Goal: Find specific page/section: Find specific page/section

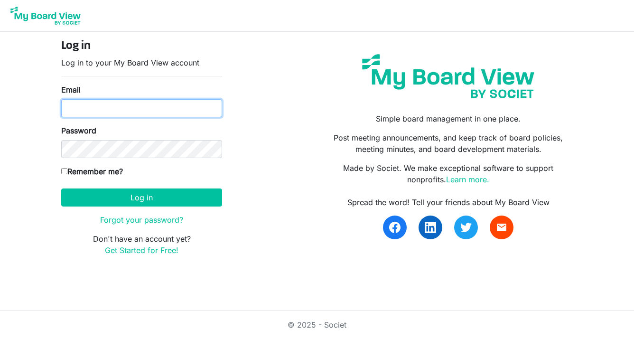
type input "[EMAIL_ADDRESS][DOMAIN_NAME]"
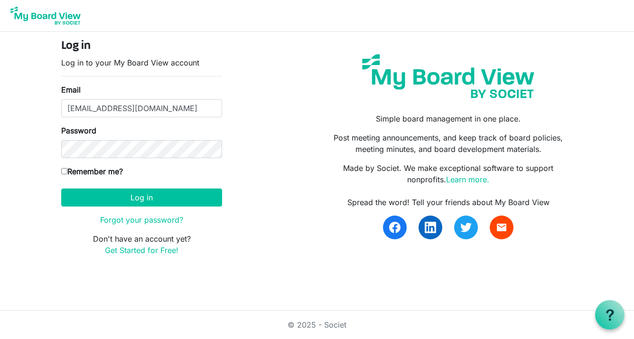
click at [63, 168] on input "Remember me?" at bounding box center [64, 171] width 6 height 6
checkbox input "true"
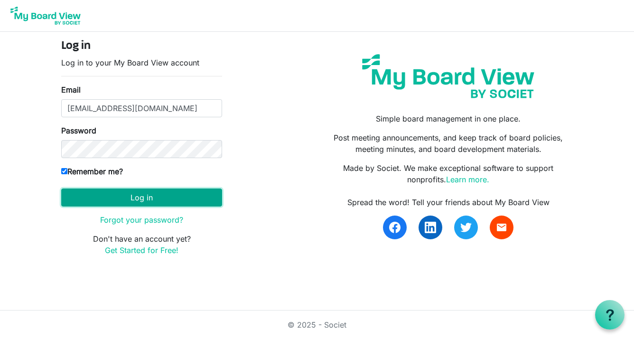
click at [81, 192] on button "Log in" at bounding box center [141, 197] width 161 height 18
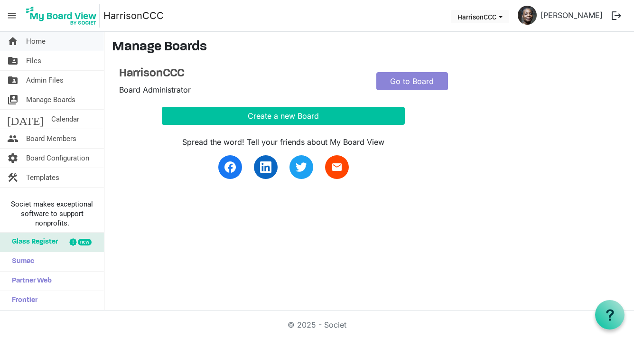
click at [63, 43] on link "home Home" at bounding box center [52, 41] width 104 height 19
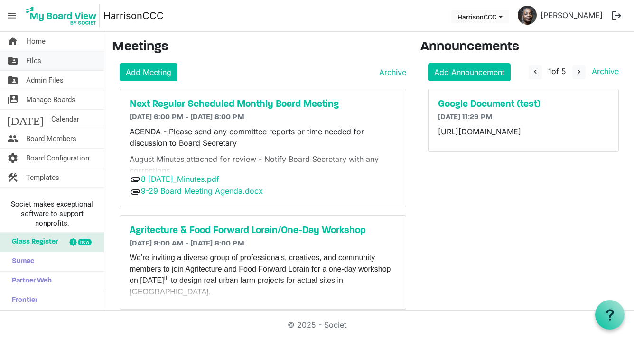
click at [58, 65] on link "folder_shared Files" at bounding box center [52, 60] width 104 height 19
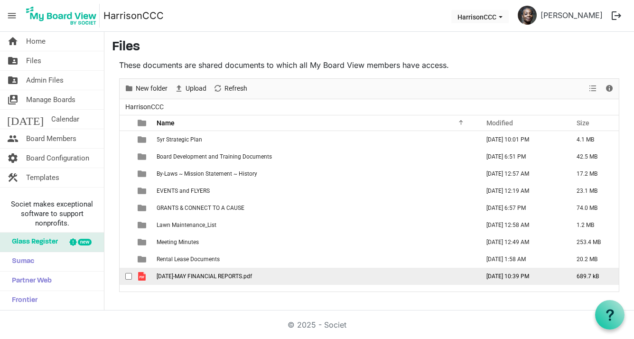
click at [179, 276] on span "2025 JAN-MAY FINANCIAL REPORTS.pdf" at bounding box center [204, 276] width 95 height 7
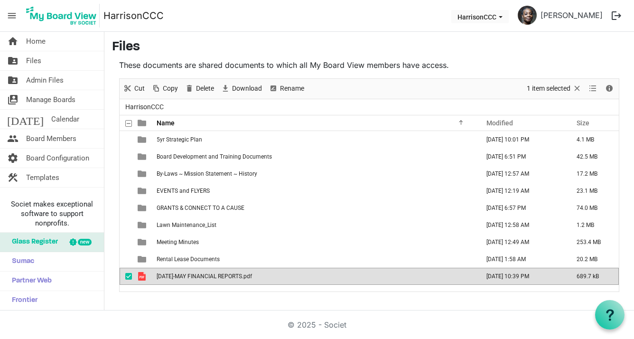
click at [156, 274] on td "2025 JAN-MAY FINANCIAL REPORTS.pdf" at bounding box center [315, 276] width 323 height 17
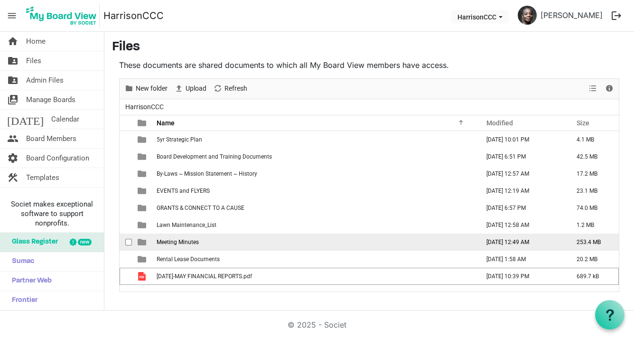
click at [178, 234] on td "Meeting Minutes" at bounding box center [315, 242] width 323 height 17
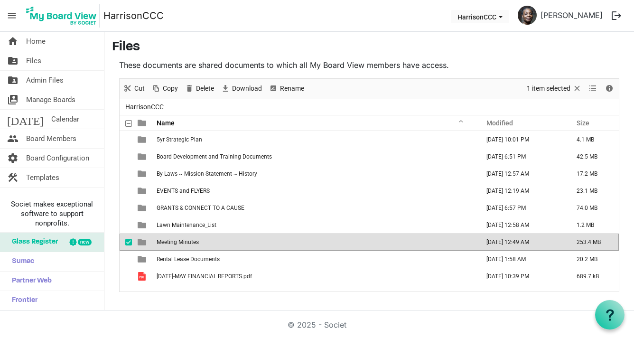
click at [178, 240] on span "Meeting Minutes" at bounding box center [178, 242] width 42 height 7
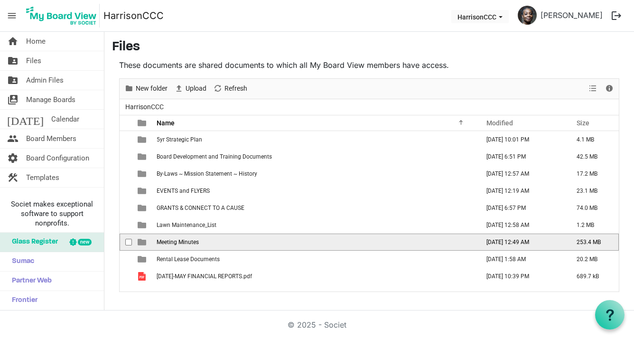
click at [178, 241] on span "Meeting Minutes" at bounding box center [178, 242] width 42 height 7
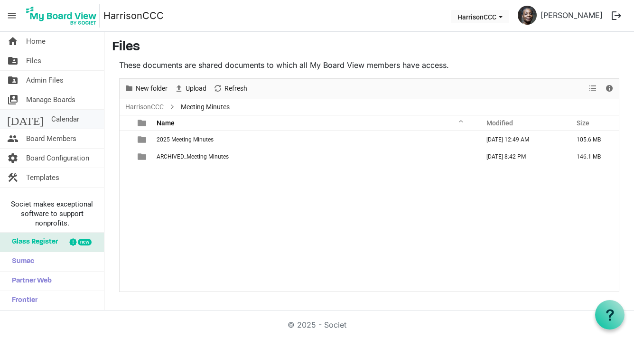
click at [51, 121] on span "Calendar" at bounding box center [65, 119] width 28 height 19
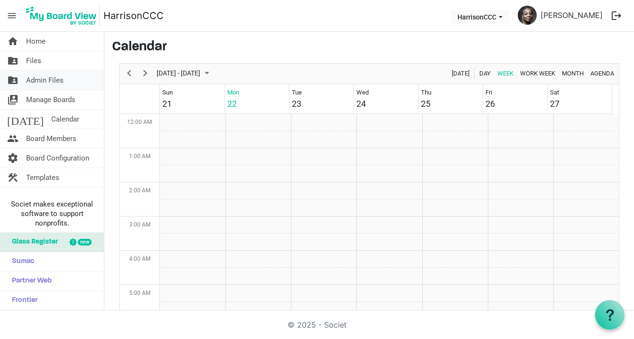
click at [41, 83] on span "Admin Files" at bounding box center [45, 80] width 38 height 19
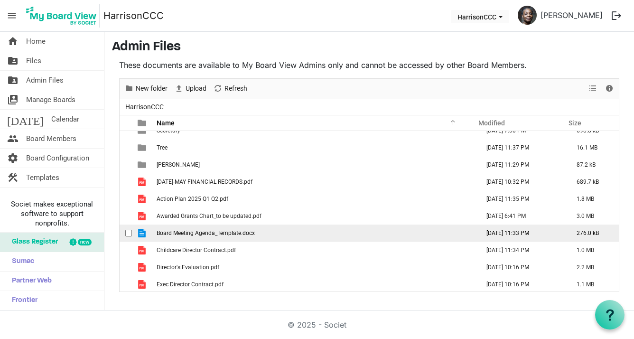
scroll to position [61, 0]
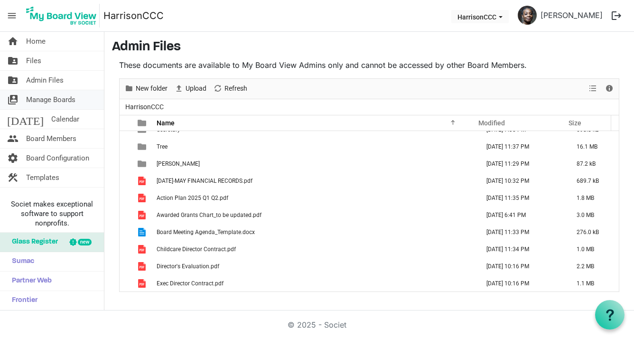
click at [46, 103] on span "Manage Boards" at bounding box center [50, 99] width 49 height 19
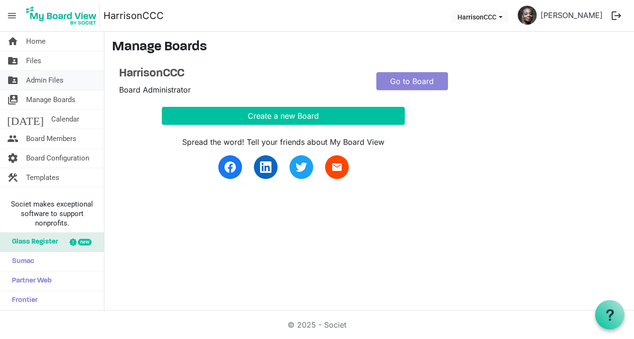
click at [46, 85] on span "Admin Files" at bounding box center [45, 80] width 38 height 19
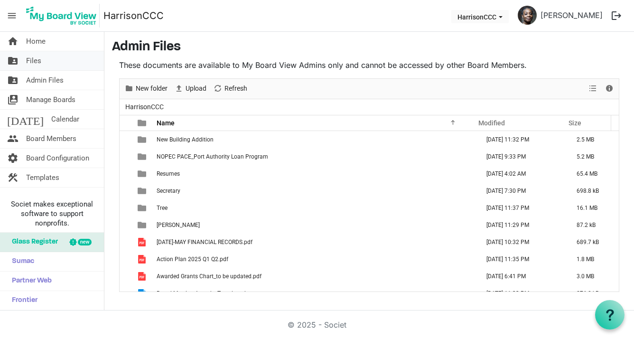
click at [43, 62] on link "folder_shared Files" at bounding box center [52, 60] width 104 height 19
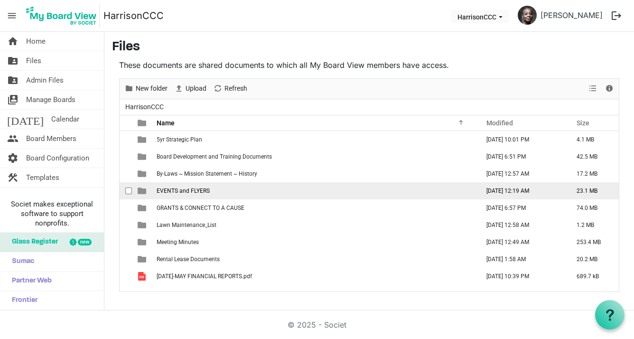
click at [199, 192] on span "EVENTS and FLYERS" at bounding box center [183, 191] width 53 height 7
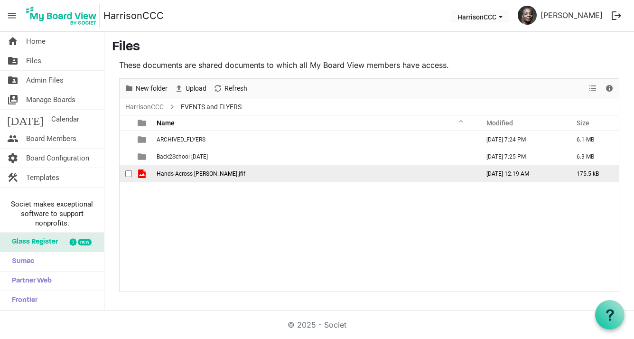
click at [184, 170] on span "Hands Across Harrison.jfif" at bounding box center [201, 173] width 89 height 7
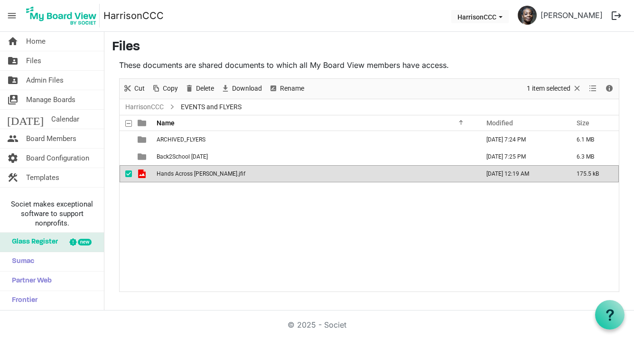
click at [184, 170] on span "Hands Across Harrison.jfif" at bounding box center [201, 173] width 89 height 7
click at [348, 254] on div "ARCHIVED_FLYERS September 01, 2025 7:24 PM 6.1 MB Back2School 8-30-25 September…" at bounding box center [369, 211] width 499 height 160
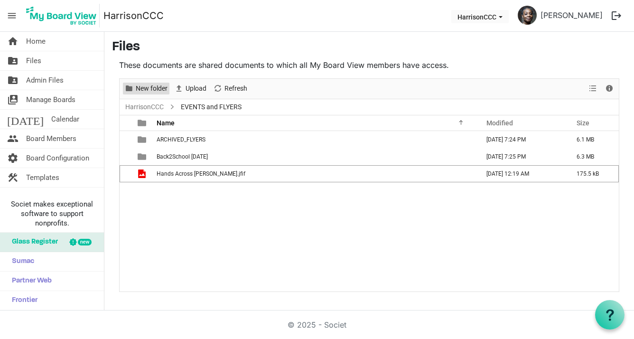
click at [145, 88] on span "New folder" at bounding box center [152, 89] width 34 height 12
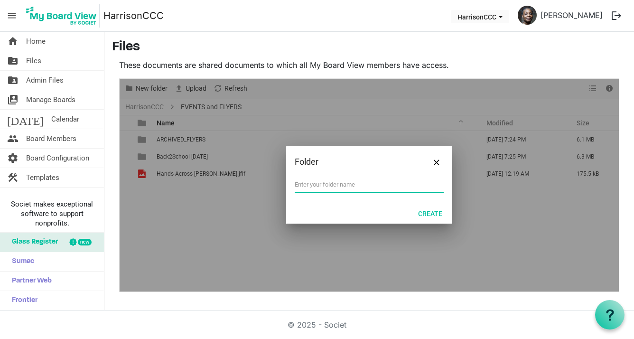
click at [146, 88] on div at bounding box center [369, 185] width 499 height 213
click at [437, 160] on span "Close" at bounding box center [437, 163] width 6 height 6
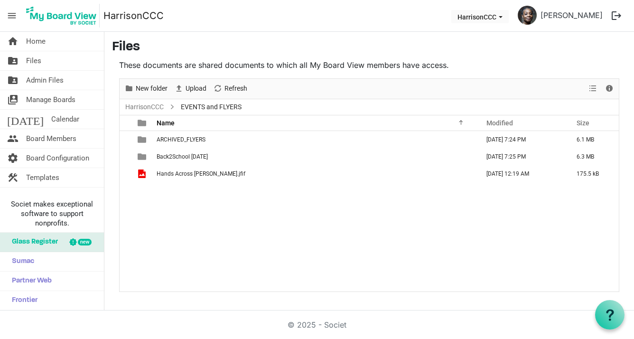
click at [199, 107] on span "EVENTS and FLYERS" at bounding box center [211, 107] width 65 height 12
click at [34, 58] on span "Files" at bounding box center [33, 60] width 15 height 19
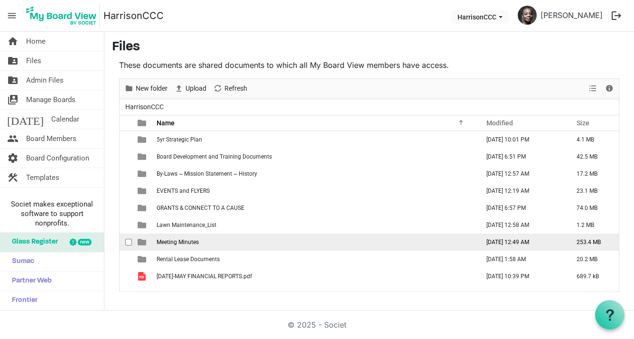
click at [188, 239] on span "Meeting Minutes" at bounding box center [178, 242] width 42 height 7
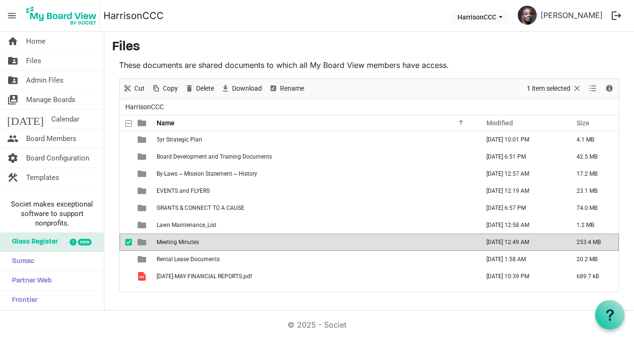
click at [188, 239] on span "Meeting Minutes" at bounding box center [178, 242] width 42 height 7
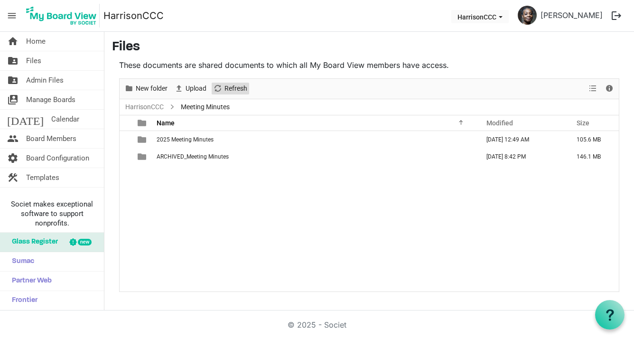
click at [220, 87] on span "Refresh" at bounding box center [217, 89] width 11 height 12
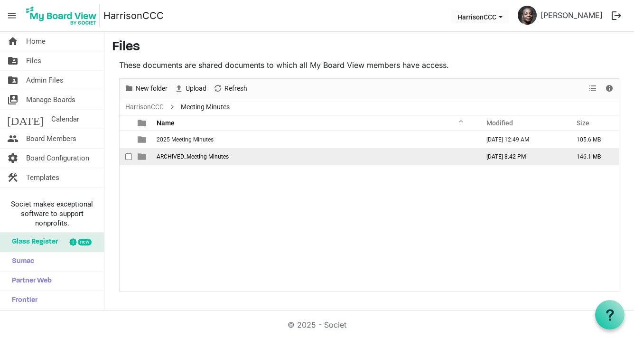
click at [209, 156] on span "ARCHIVED_Meeting Minutes" at bounding box center [193, 156] width 72 height 7
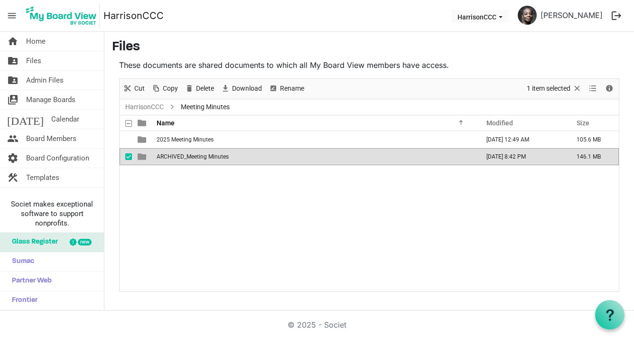
click at [209, 156] on span "ARCHIVED_Meeting Minutes" at bounding box center [193, 156] width 72 height 7
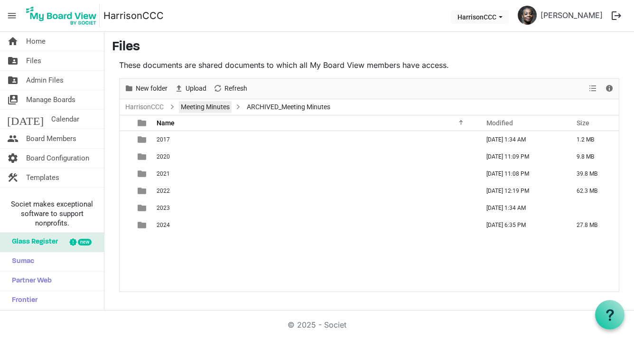
click at [197, 108] on link "Meeting Minutes" at bounding box center [205, 107] width 53 height 12
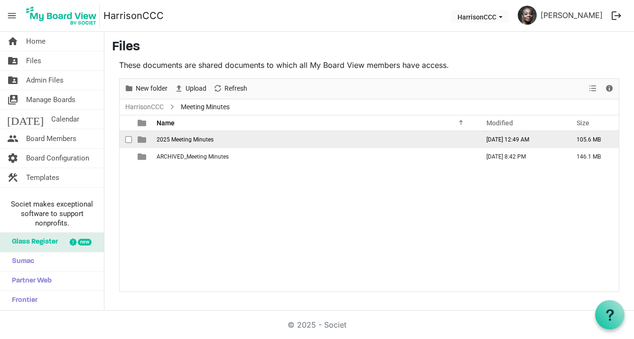
click at [177, 142] on td "2025 Meeting Minutes" at bounding box center [315, 139] width 323 height 17
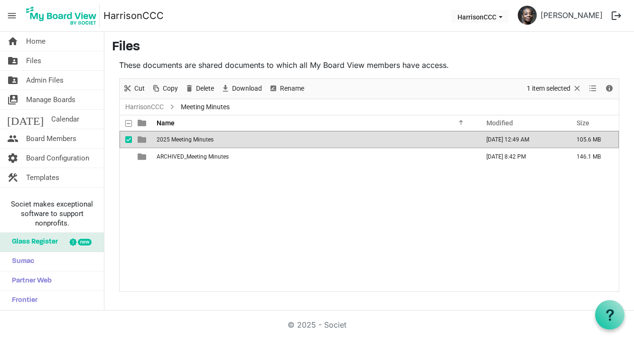
click at [177, 142] on td "2025 Meeting Minutes" at bounding box center [315, 139] width 323 height 17
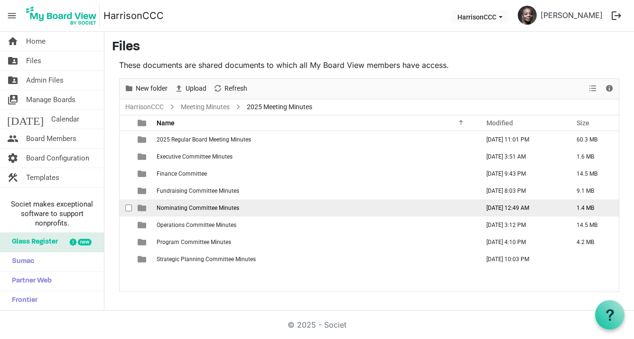
click at [185, 207] on span "Nominating Committee Minutes" at bounding box center [198, 208] width 83 height 7
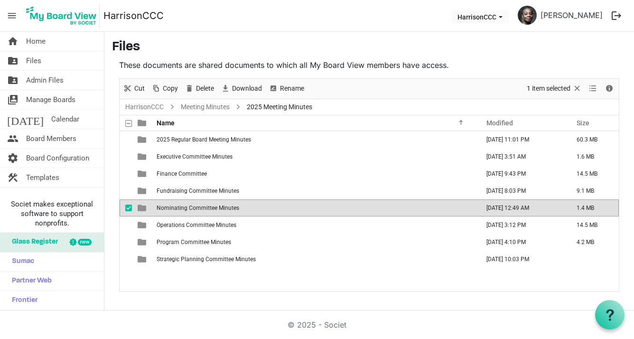
click at [185, 207] on span "Nominating Committee Minutes" at bounding box center [198, 208] width 83 height 7
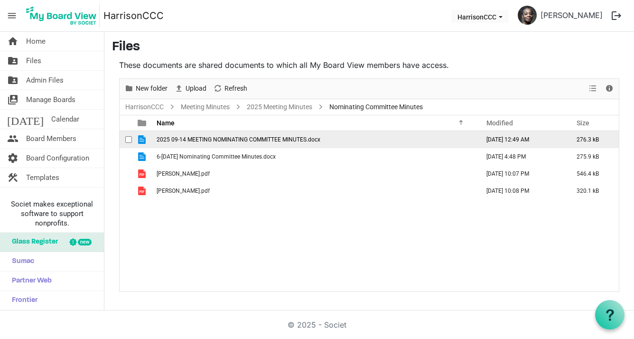
click at [231, 137] on span "2025 09-14 MEETING NOMINATING COMMITTEE MINUTES.docx" at bounding box center [239, 139] width 164 height 7
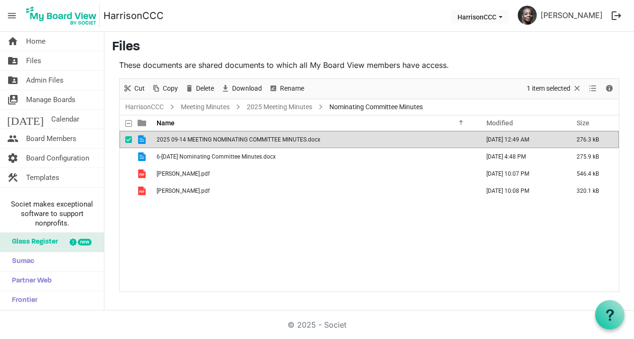
click at [231, 137] on span "2025 09-14 MEETING NOMINATING COMMITTEE MINUTES.docx" at bounding box center [239, 139] width 164 height 7
drag, startPoint x: 226, startPoint y: 241, endPoint x: 207, endPoint y: 231, distance: 21.0
click at [226, 241] on div "2025 09-14 MEETING NOMINATING COMMITTEE MINUTES.docx [DATE] 12:49 AM 276.3 kB 6…" at bounding box center [369, 211] width 499 height 160
